Goal: Task Accomplishment & Management: Manage account settings

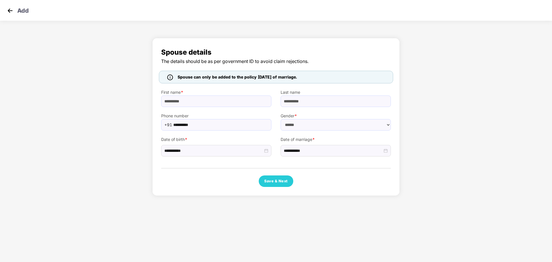
select select "******"
click at [271, 180] on button "Save & Next" at bounding box center [276, 181] width 35 height 12
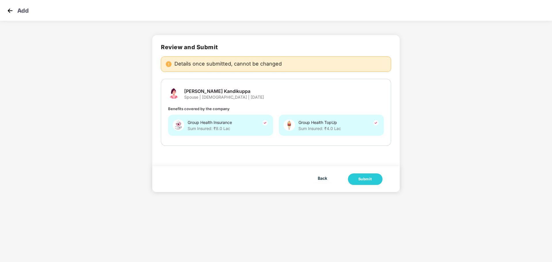
click at [264, 123] on img at bounding box center [264, 122] width 7 height 7
click at [333, 133] on div "Group Health TopUp Sum Insured: ₹4.0 Lac" at bounding box center [331, 125] width 105 height 21
click at [256, 132] on div "Group Health Insurance Sum Insured: ₹8.0 Lac" at bounding box center [220, 125] width 105 height 21
click at [325, 133] on div "Group Health TopUp Sum Insured: ₹4.0 Lac" at bounding box center [331, 125] width 105 height 21
click at [376, 182] on button "Submit" at bounding box center [365, 179] width 35 height 12
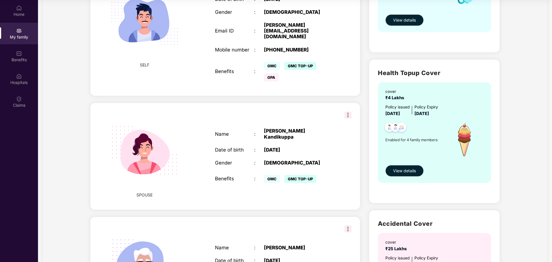
scroll to position [164, 0]
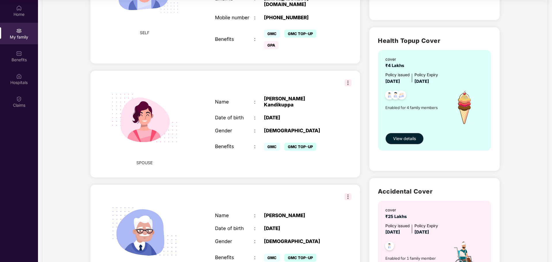
click at [346, 193] on img at bounding box center [347, 196] width 7 height 7
click at [323, 194] on div "FATHER Name : Prabhakar Bandaram Date of birth : 09 June 1968 Gender : MALE Ben…" at bounding box center [224, 238] width 269 height 106
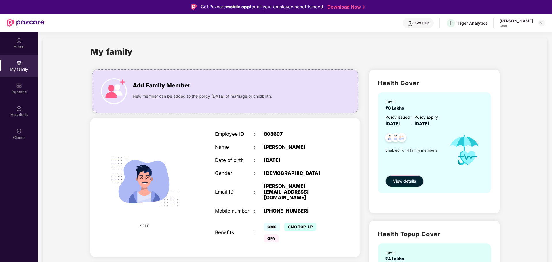
scroll to position [0, 0]
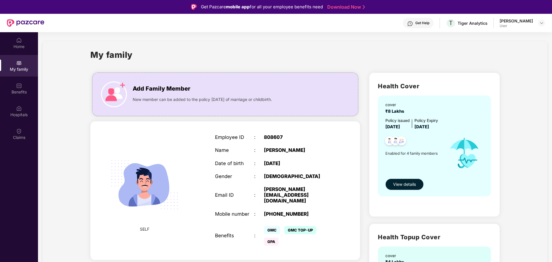
click at [397, 184] on span "View details" at bounding box center [404, 184] width 23 height 6
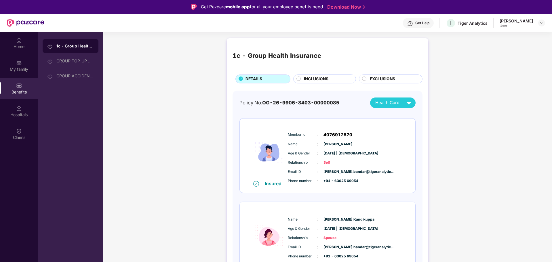
click at [319, 79] on span "INCLUSIONS" at bounding box center [316, 79] width 24 height 6
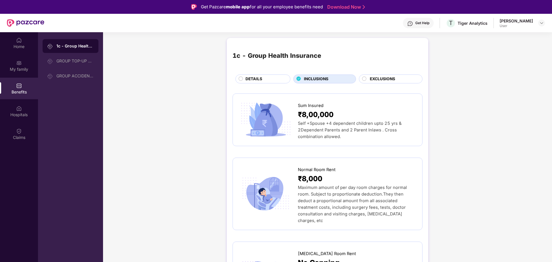
click at [264, 77] on div "DETAILS" at bounding box center [264, 79] width 45 height 7
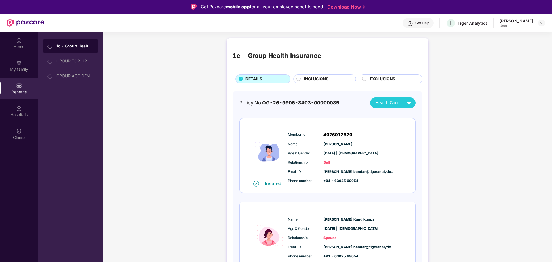
click at [379, 80] on span "EXCLUSIONS" at bounding box center [382, 79] width 25 height 6
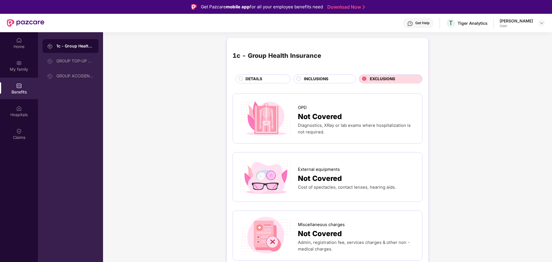
click at [319, 78] on span "INCLUSIONS" at bounding box center [316, 79] width 24 height 6
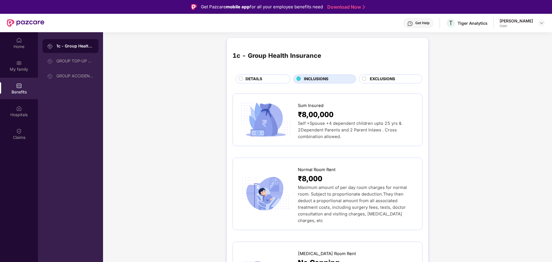
click at [259, 83] on div "DETAILS" at bounding box center [262, 78] width 55 height 9
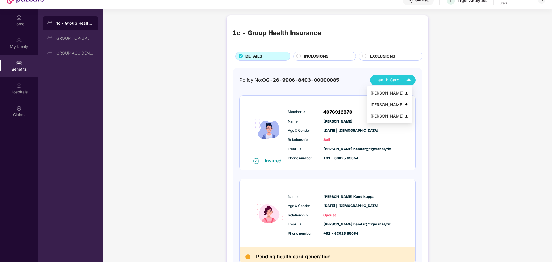
click at [388, 79] on span "Health Card" at bounding box center [387, 80] width 24 height 7
click at [295, 79] on span "OG-26-9906-8403-00000085" at bounding box center [300, 80] width 77 height 6
click at [82, 40] on div "GROUP TOP-UP POLICY" at bounding box center [74, 38] width 37 height 5
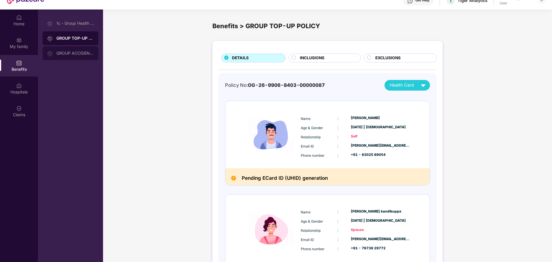
click at [78, 52] on div "GROUP ACCIDENTAL INSURANCE" at bounding box center [74, 53] width 37 height 5
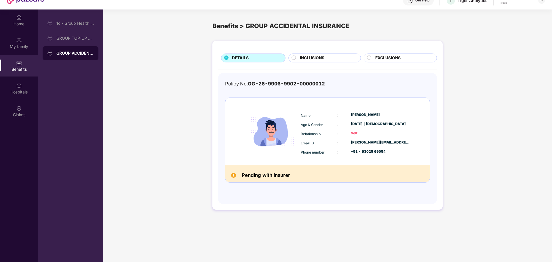
click at [286, 145] on img at bounding box center [271, 132] width 56 height 56
click at [23, 45] on div "My family" at bounding box center [19, 47] width 38 height 6
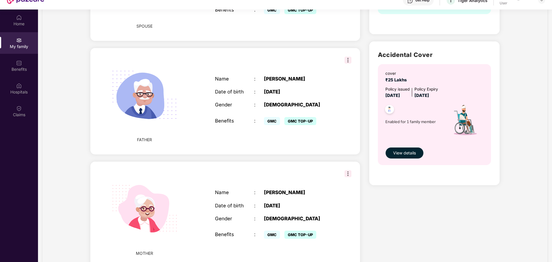
scroll to position [309, 0]
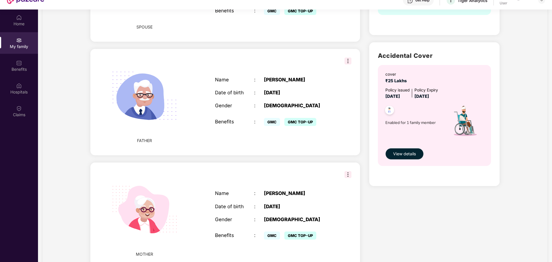
click at [389, 111] on img at bounding box center [389, 111] width 14 height 14
